Goal: Task Accomplishment & Management: Complete application form

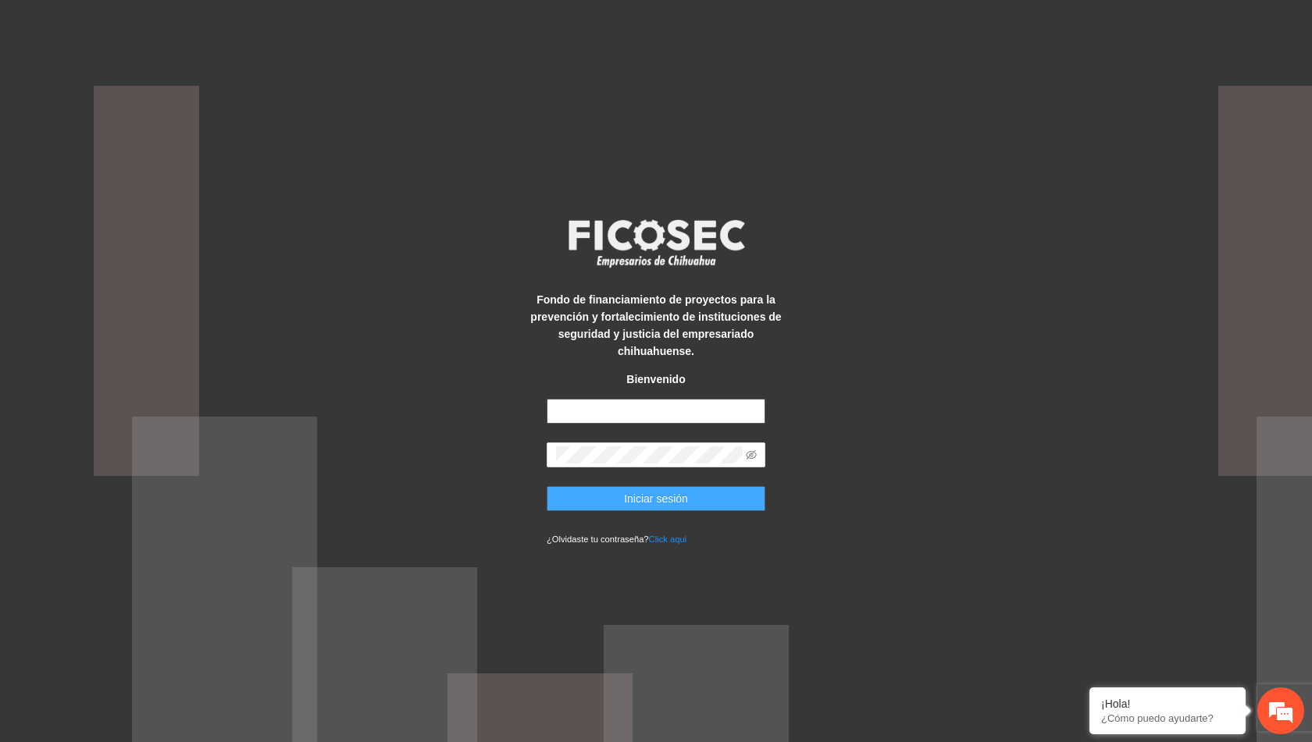
type input "**********"
click at [697, 496] on button "Iniciar sesión" at bounding box center [656, 498] width 219 height 25
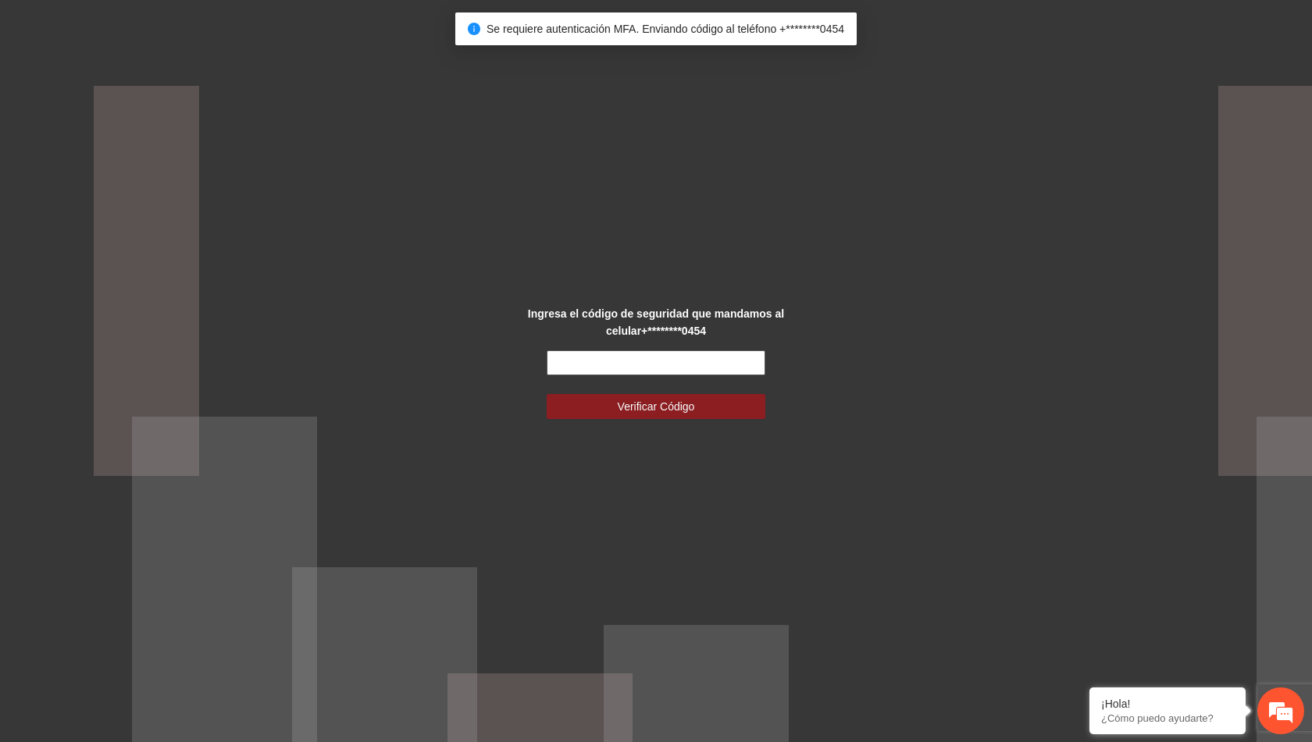
click at [710, 368] on input "text" at bounding box center [656, 363] width 219 height 25
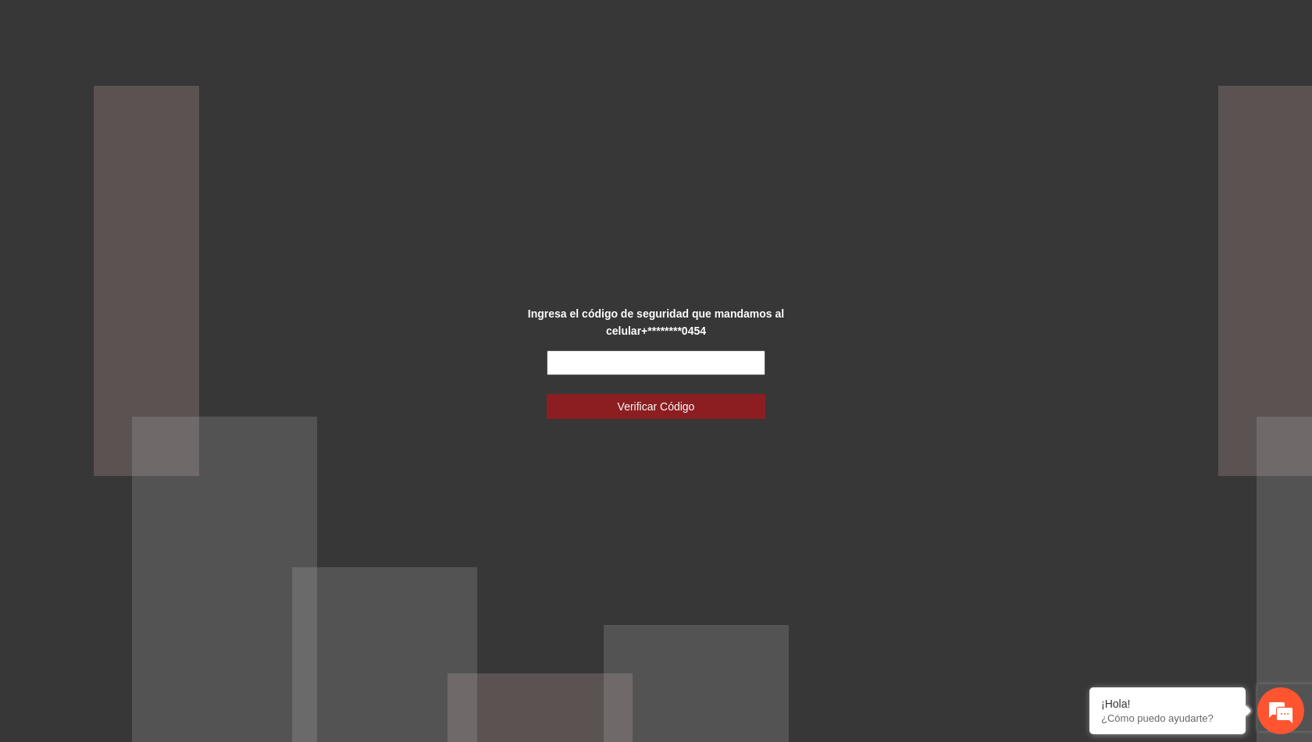
click at [645, 367] on input "text" at bounding box center [656, 363] width 219 height 25
type input "******"
click at [547, 394] on button "Verificar Código" at bounding box center [656, 406] width 219 height 25
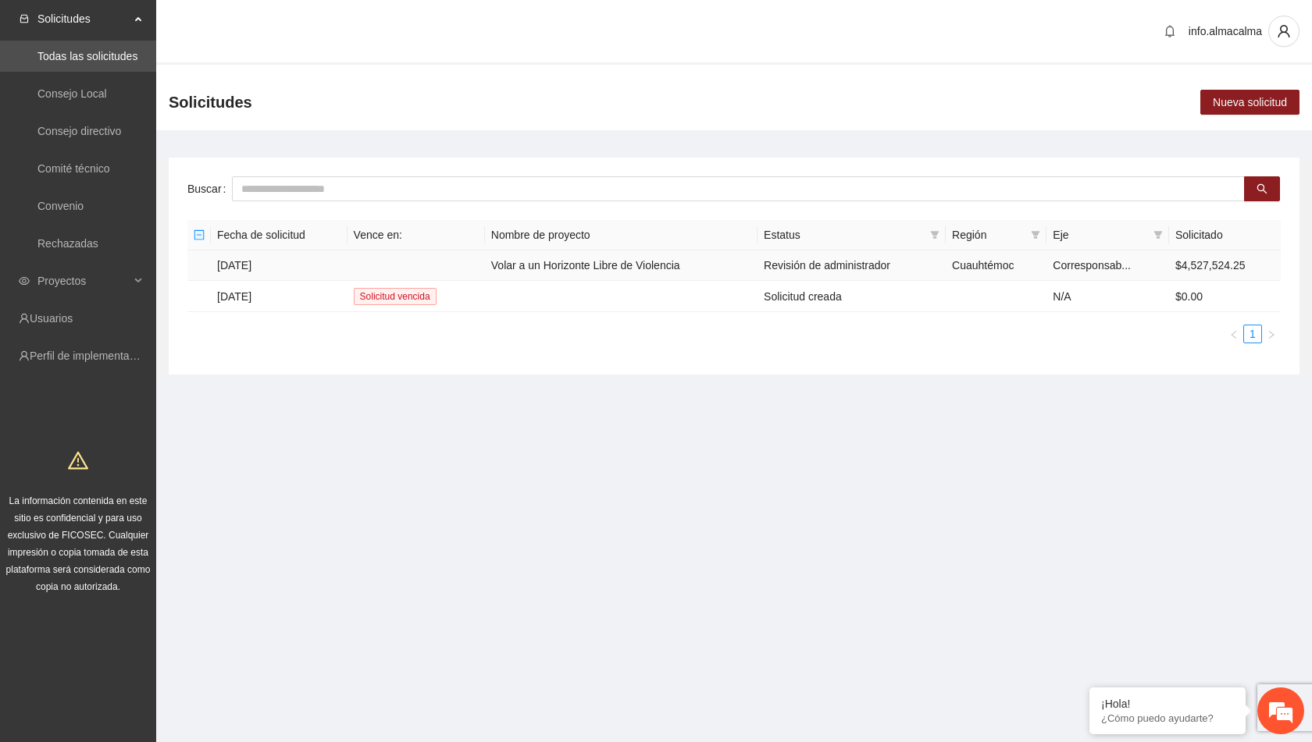
click at [576, 269] on td "Volar a un Horizonte Libre de Violencia" at bounding box center [621, 266] width 272 height 30
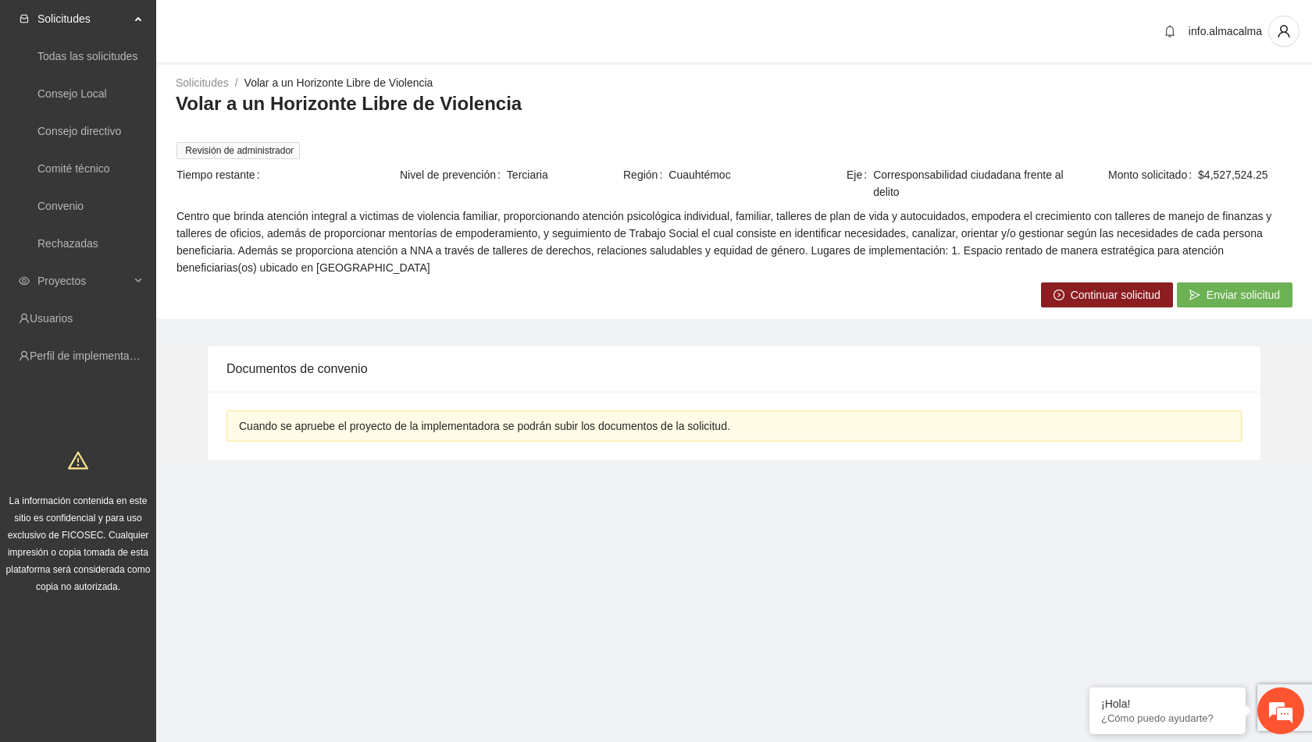
click at [1095, 289] on span "Continuar solicitud" at bounding box center [1115, 295] width 90 height 17
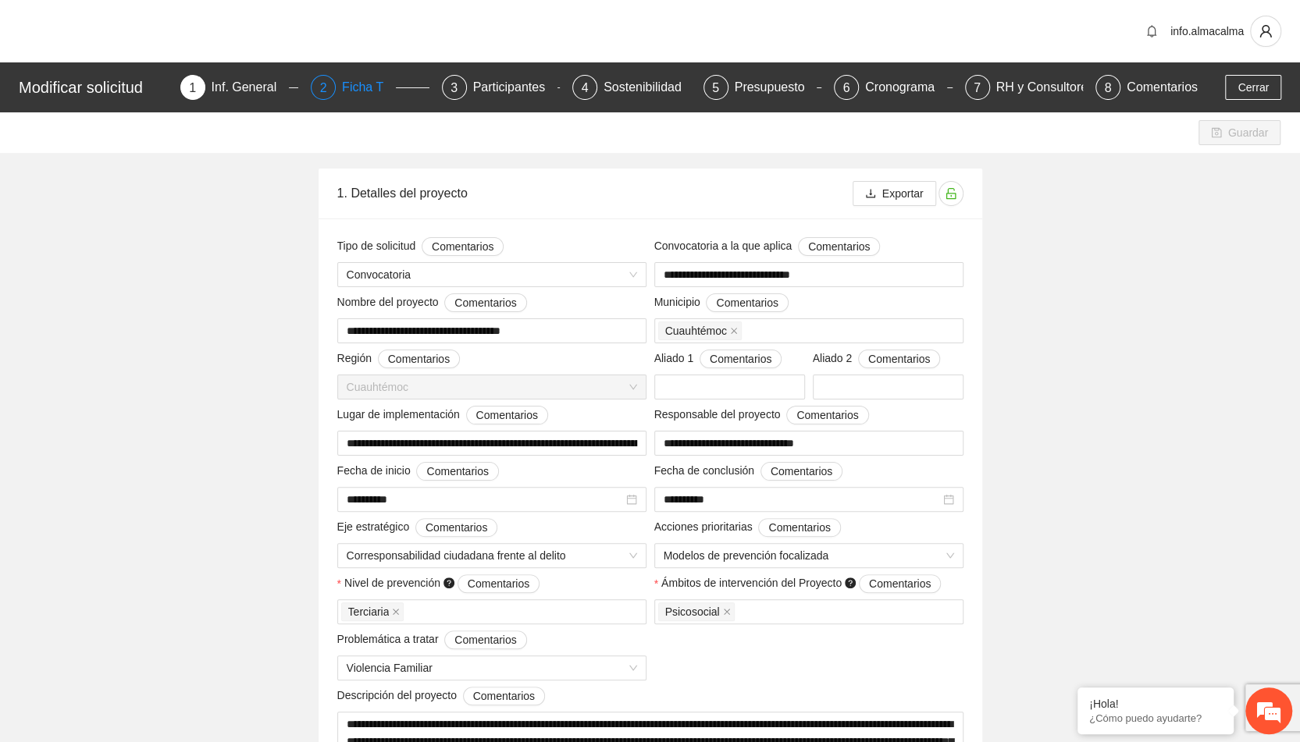
click at [365, 92] on div "Ficha T" at bounding box center [369, 87] width 54 height 25
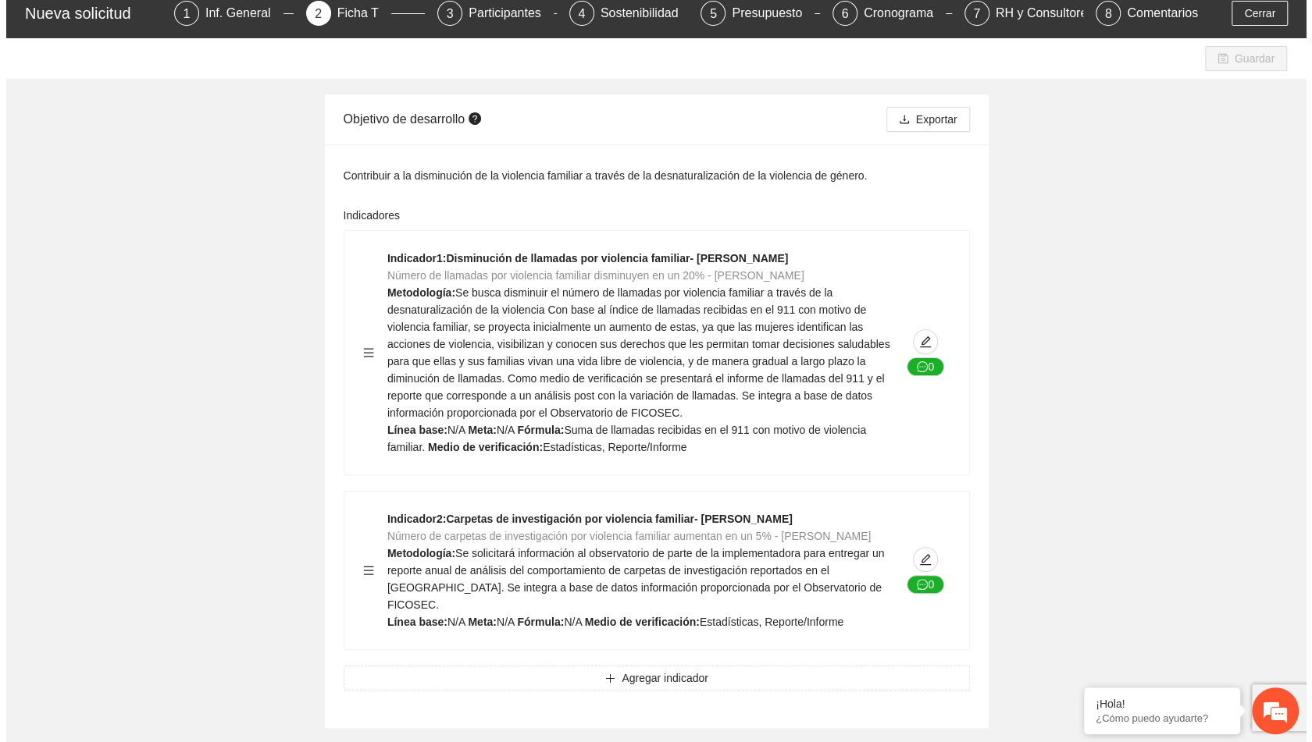
scroll to position [78, 0]
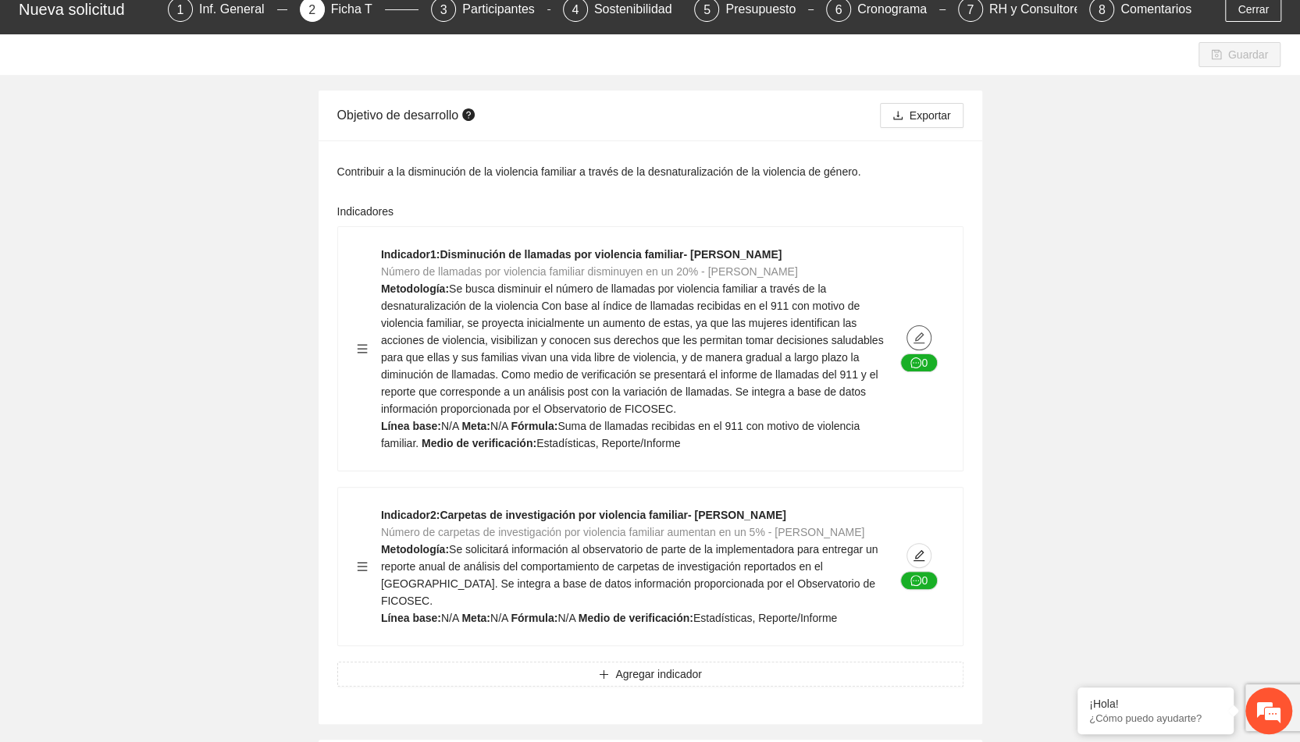
click at [919, 338] on icon "edit" at bounding box center [918, 338] width 11 height 11
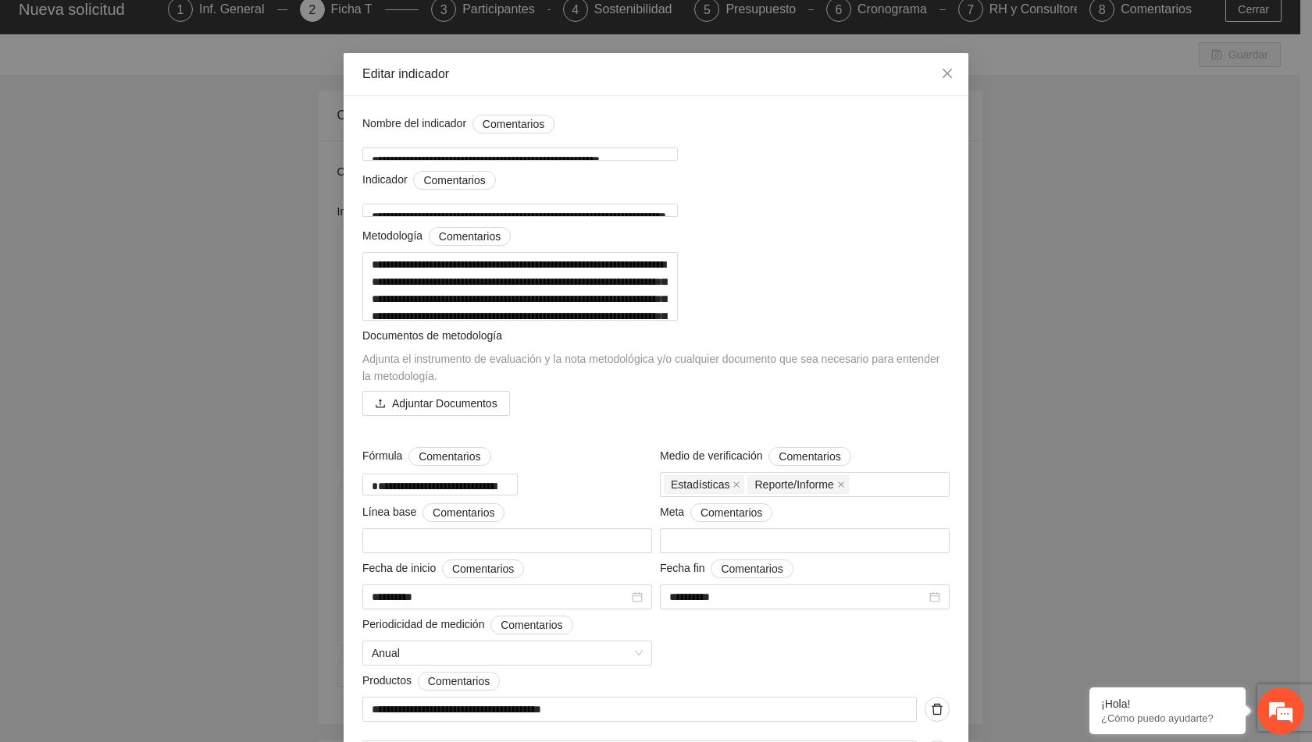
scroll to position [25, 0]
click at [731, 385] on div "Adjunta el instrumento de evaluación y la nota metodológica y/o cualquier docum…" at bounding box center [655, 368] width 587 height 34
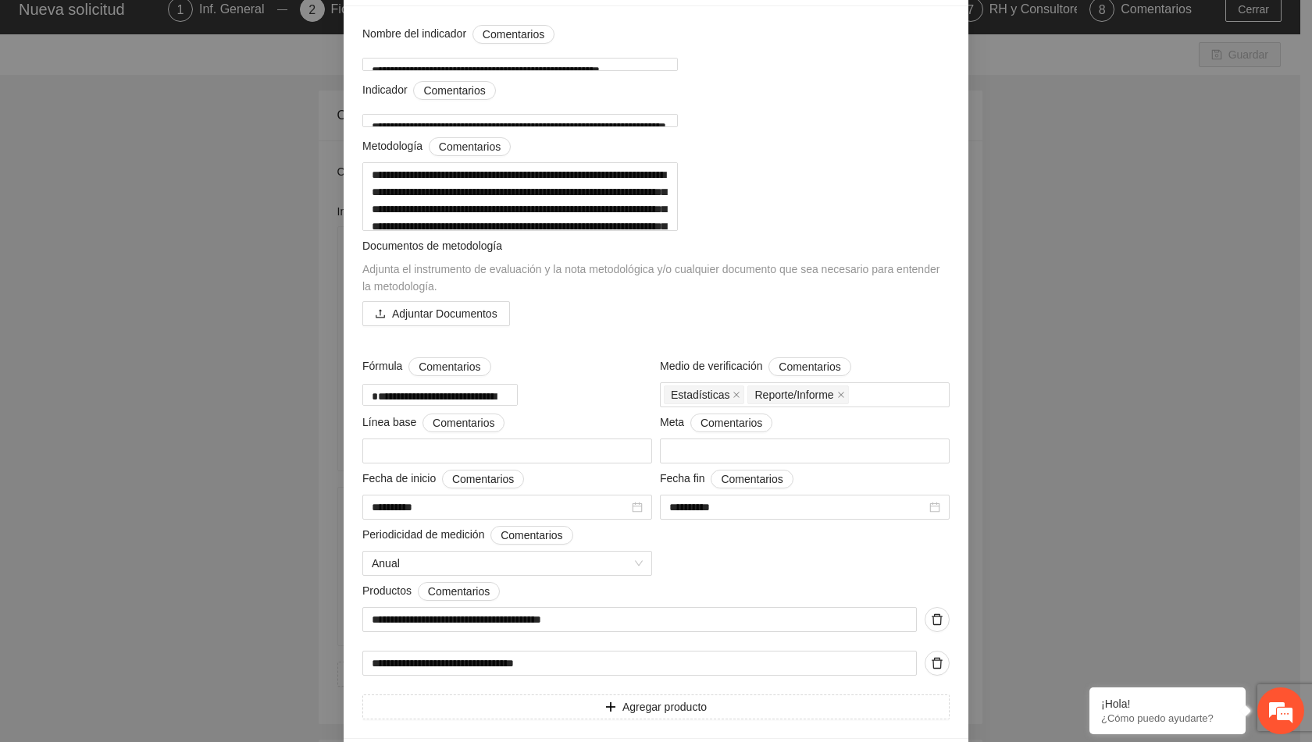
scroll to position [116, 0]
click at [536, 463] on textarea at bounding box center [507, 450] width 290 height 25
type textarea "*"
type textarea "**"
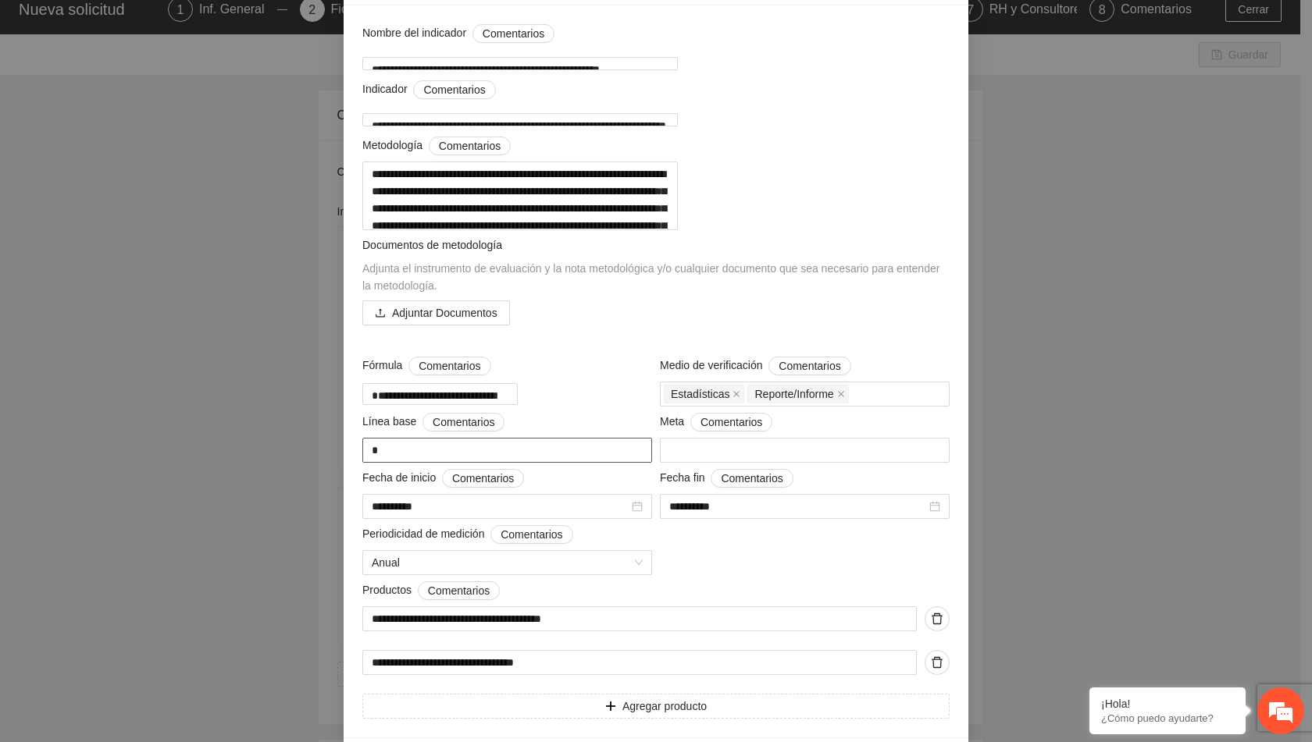
type textarea "**"
type textarea "***"
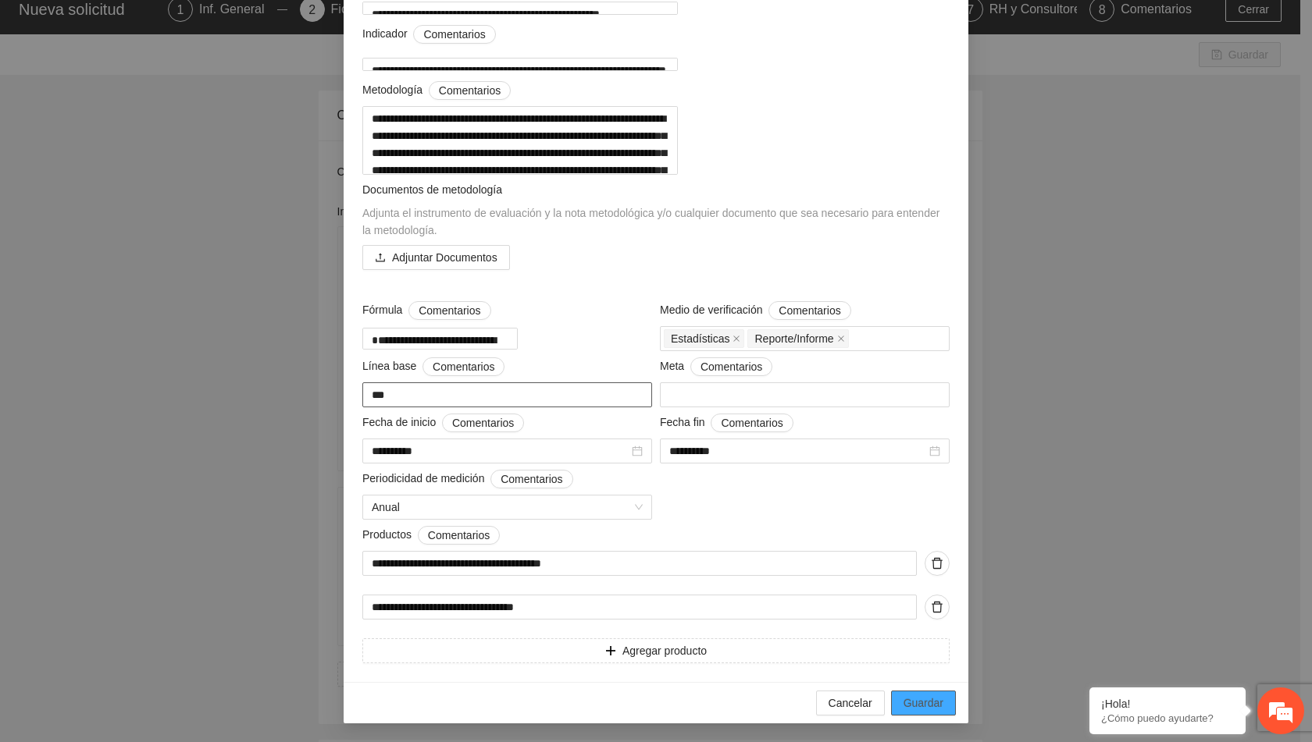
type textarea "***"
click at [909, 713] on button "Guardar" at bounding box center [923, 703] width 65 height 25
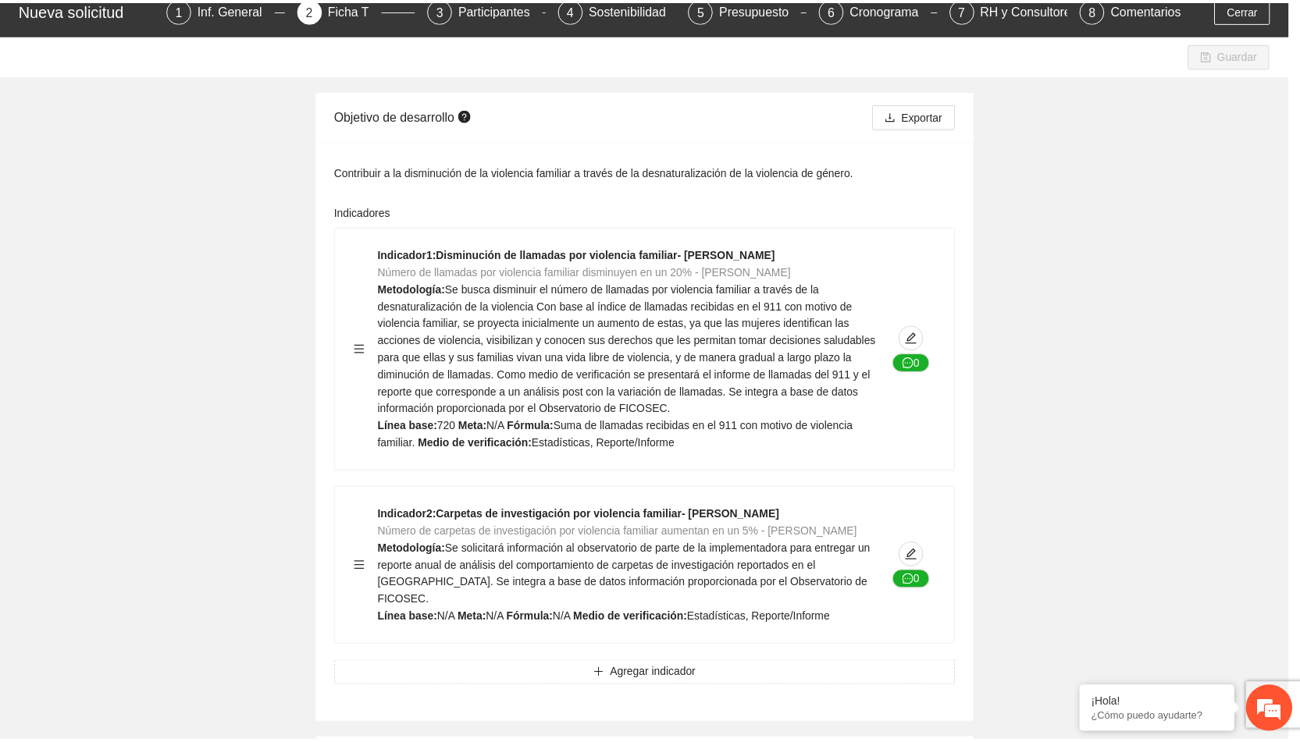
scroll to position [0, 0]
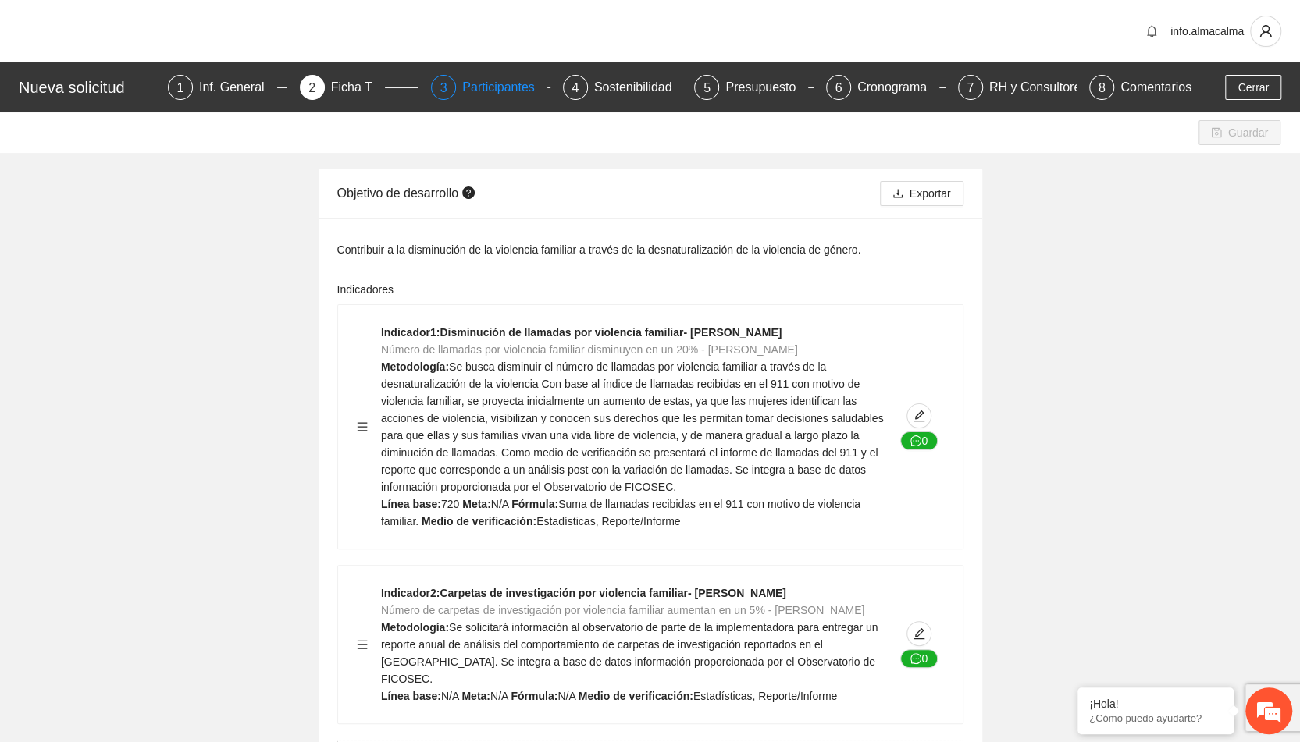
click at [487, 94] on div "Participantes" at bounding box center [504, 87] width 85 height 25
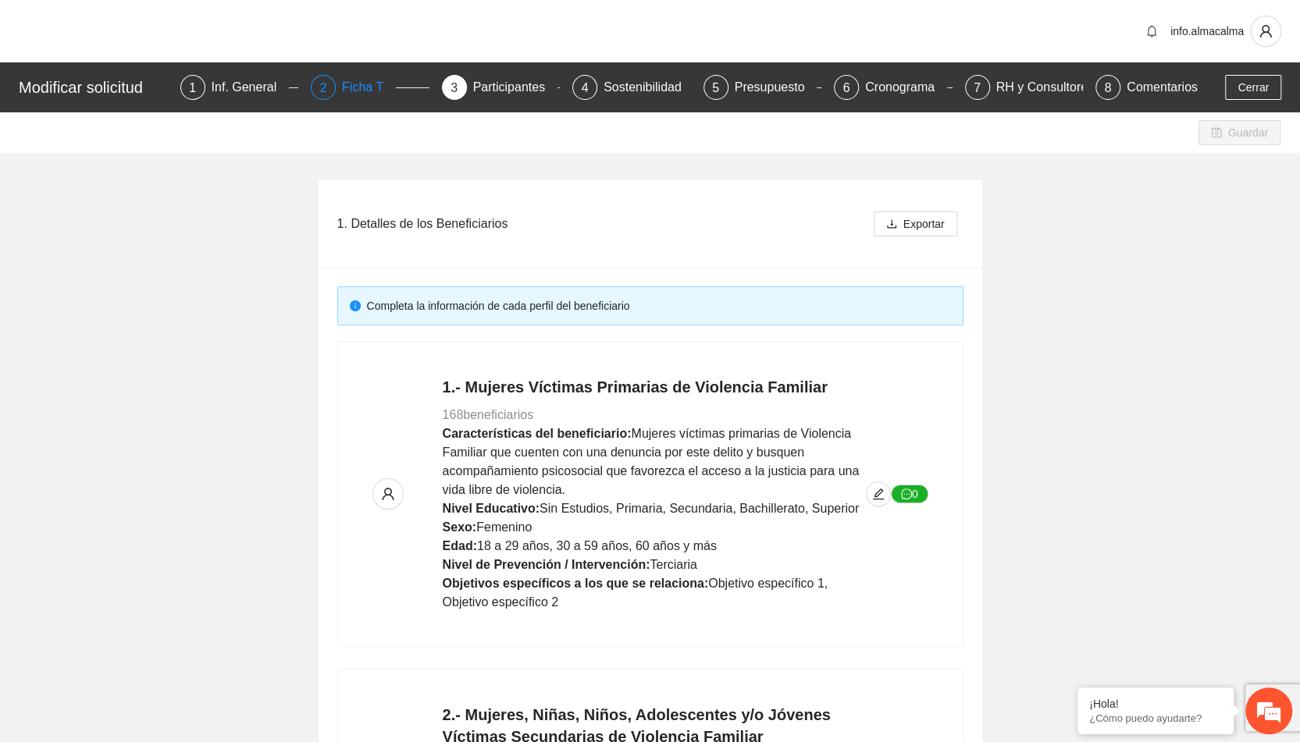
click at [345, 85] on div "2 Ficha T" at bounding box center [370, 87] width 119 height 25
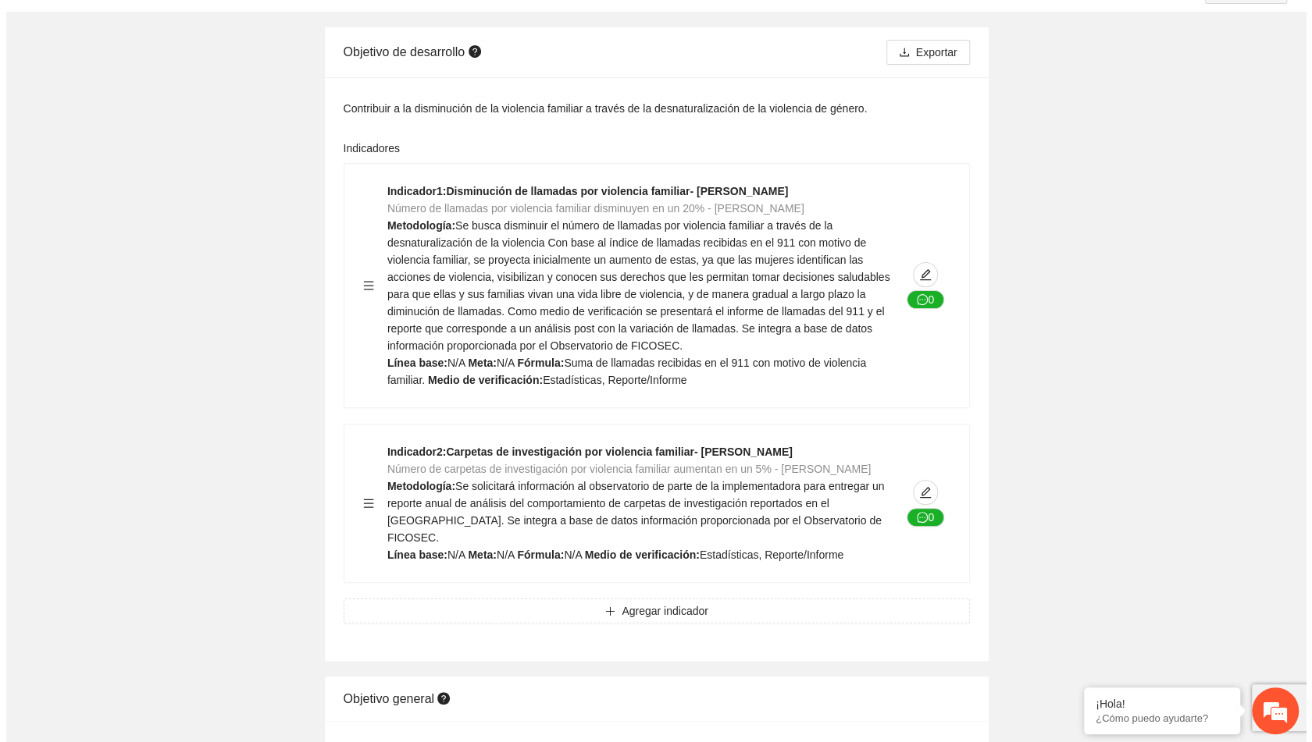
scroll to position [143, 0]
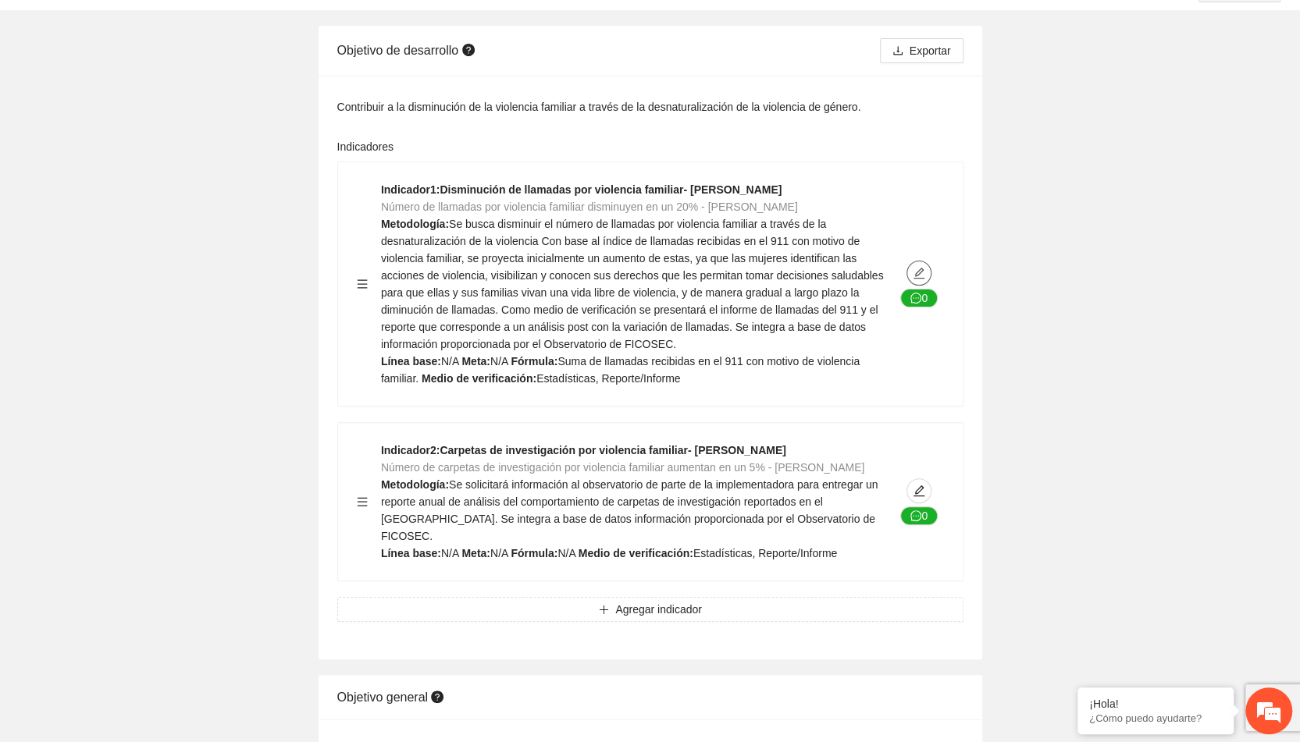
click at [914, 271] on icon "edit" at bounding box center [919, 273] width 12 height 12
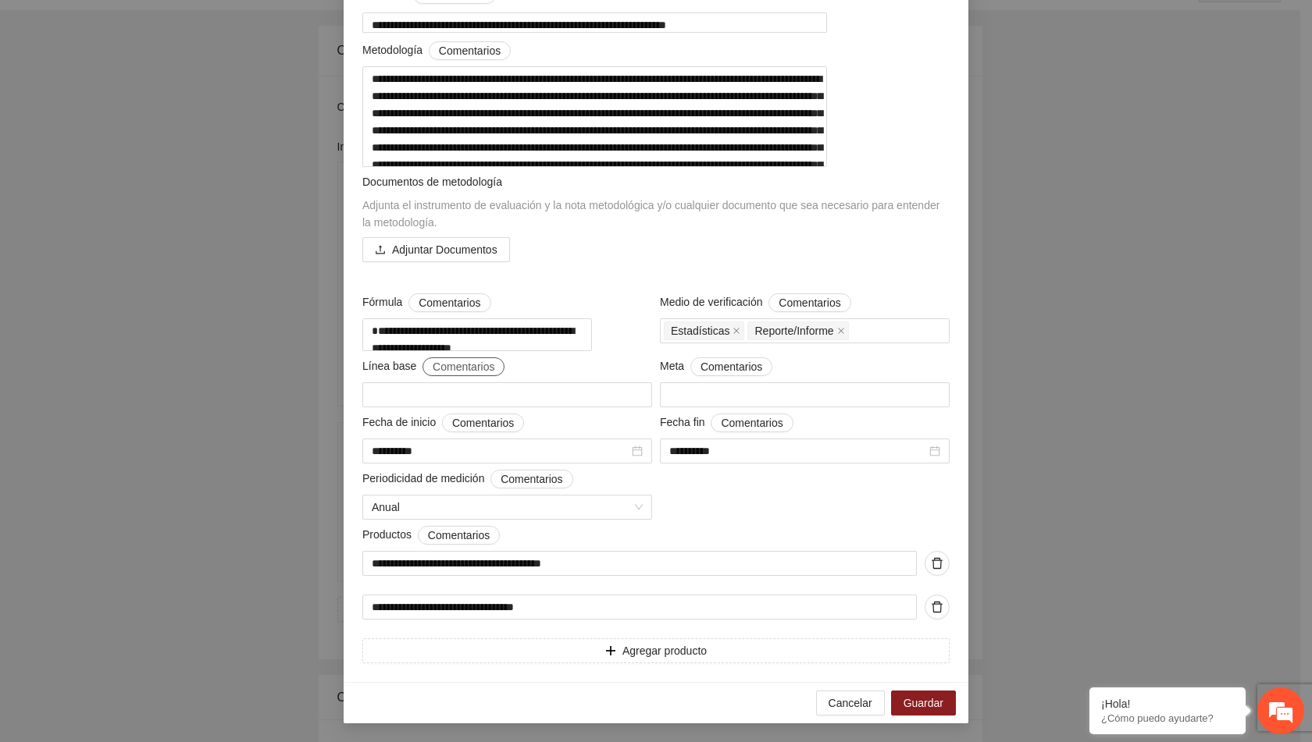
scroll to position [245, 0]
click at [851, 702] on span "Cancelar" at bounding box center [850, 703] width 44 height 17
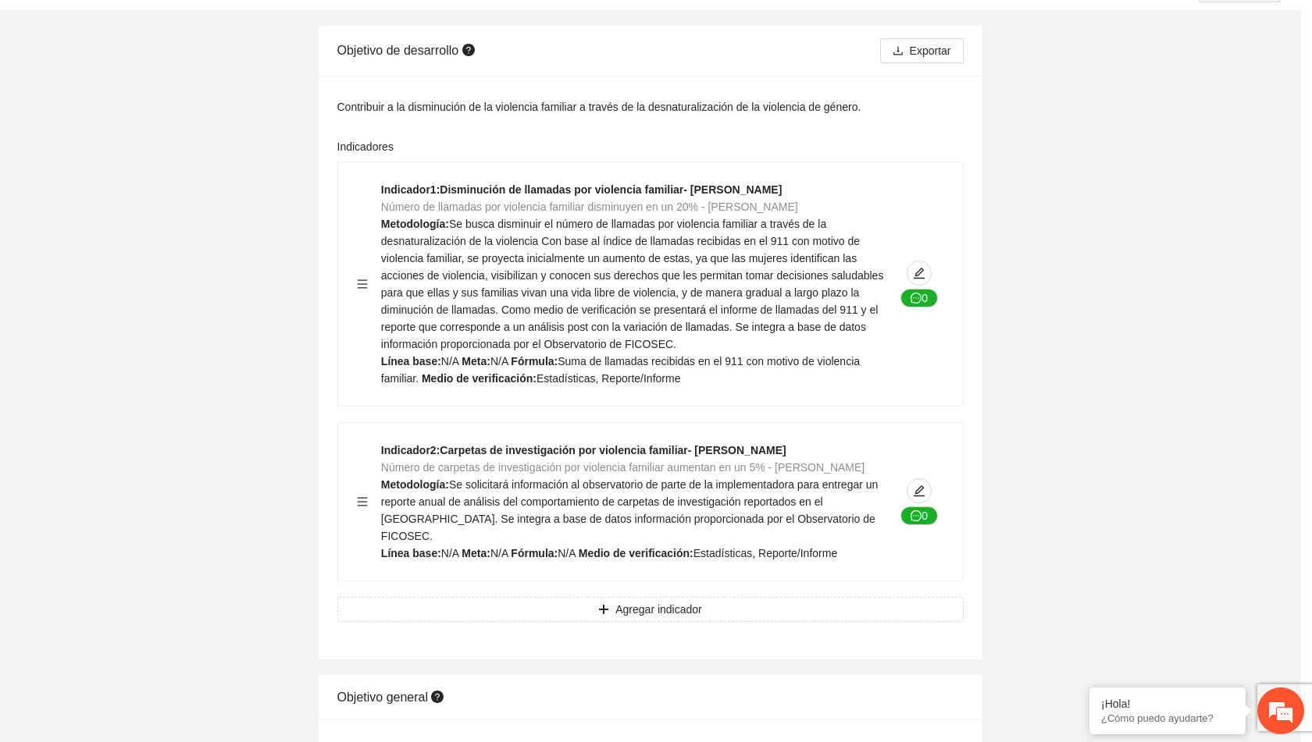
scroll to position [0, 0]
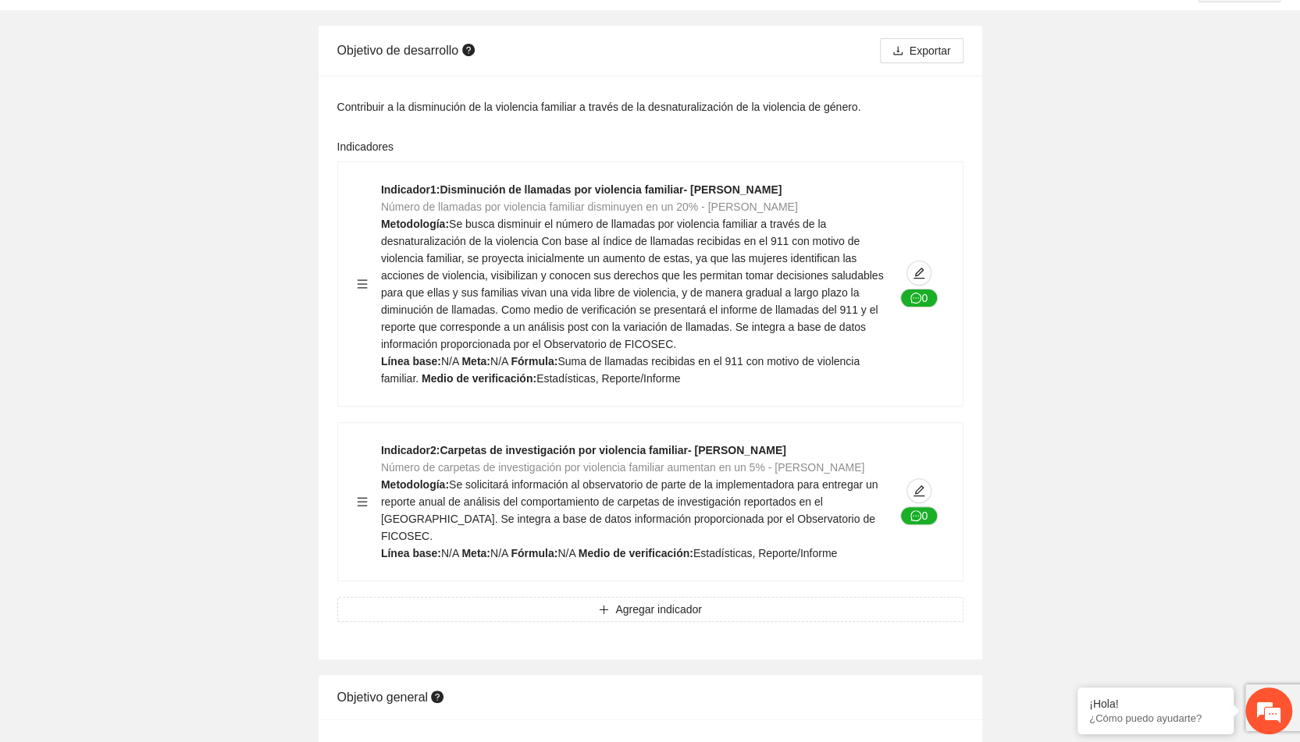
click at [851, 702] on div "Objetivo general" at bounding box center [650, 697] width 626 height 45
click at [924, 494] on icon "edit" at bounding box center [919, 491] width 12 height 12
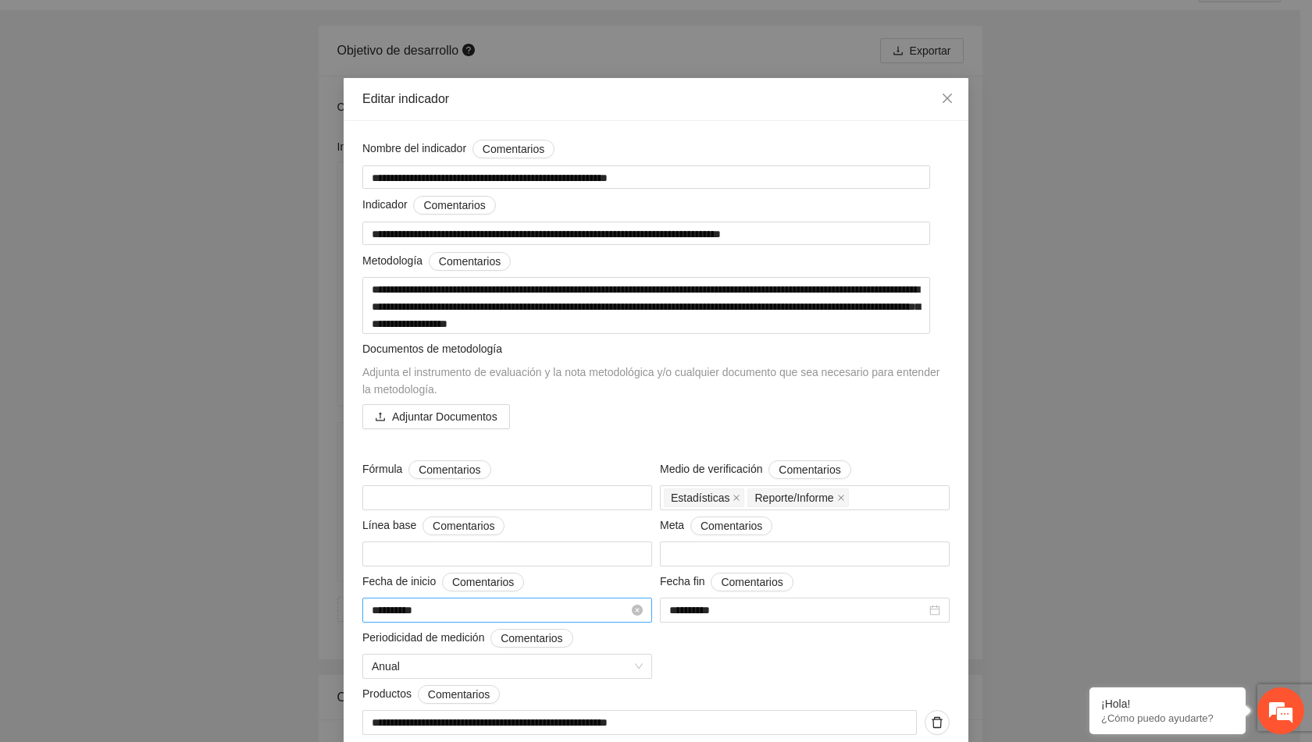
scroll to position [160, 0]
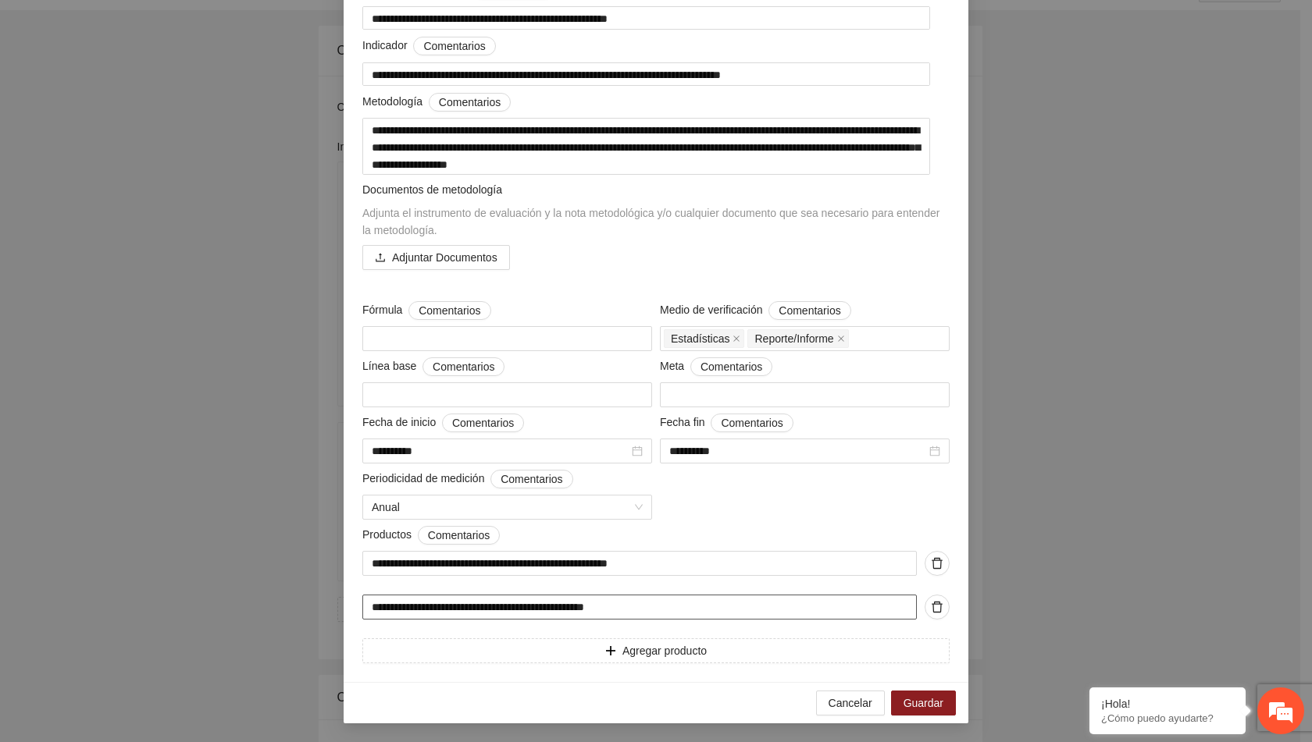
drag, startPoint x: 593, startPoint y: 604, endPoint x: 300, endPoint y: 585, distance: 294.2
click at [300, 585] on div "**********" at bounding box center [656, 371] width 1312 height 742
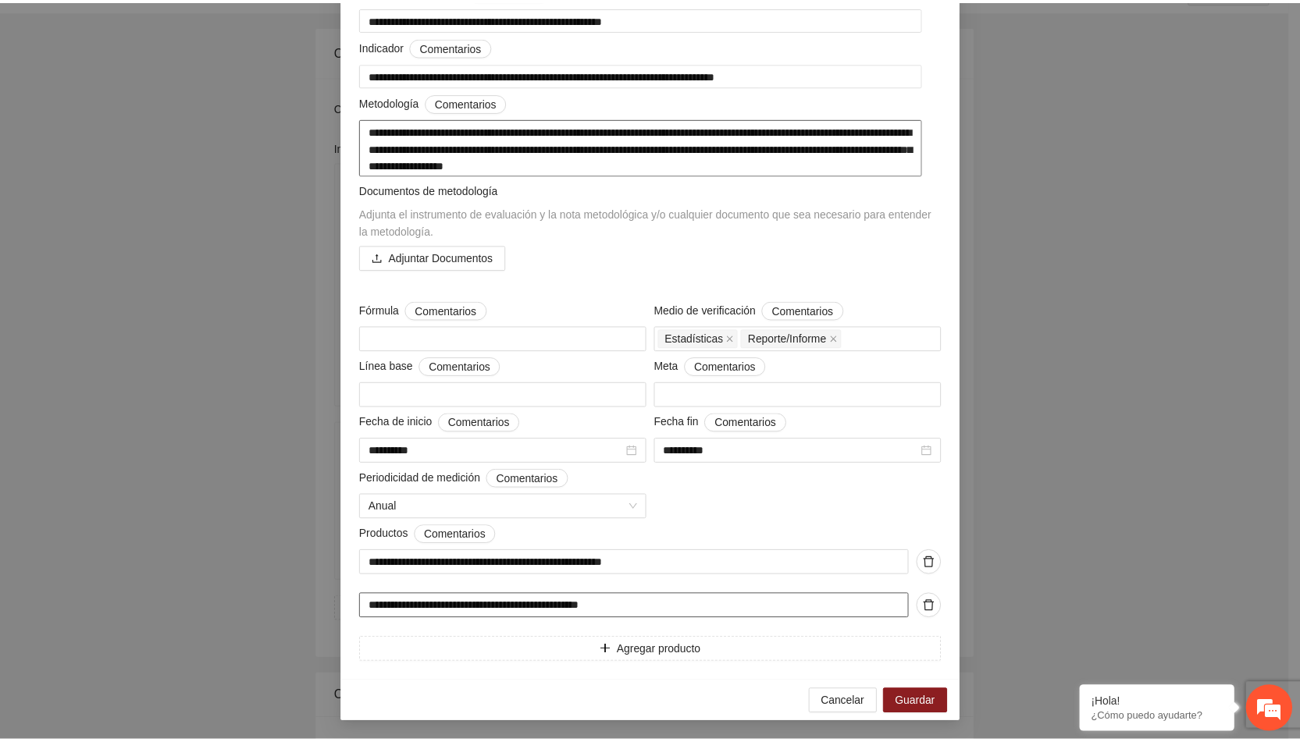
scroll to position [0, 0]
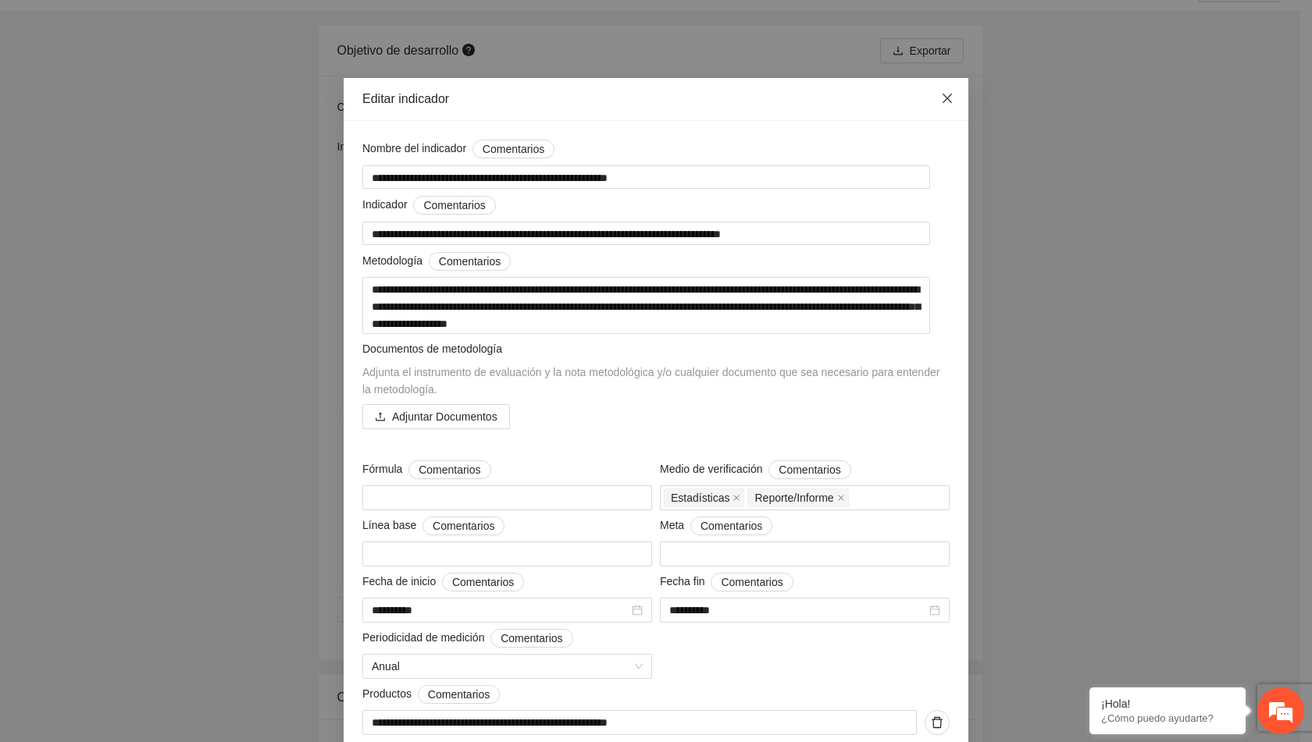
click at [938, 88] on span "Close" at bounding box center [947, 99] width 42 height 42
